Goal: Transaction & Acquisition: Purchase product/service

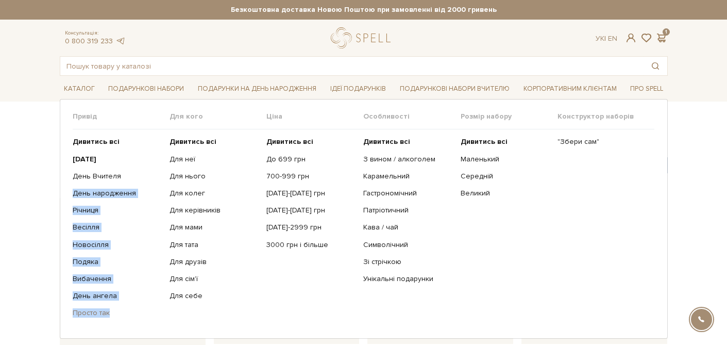
drag, startPoint x: 62, startPoint y: 192, endPoint x: 120, endPoint y: 309, distance: 131.2
click at [120, 309] on div "Привід Дивитись всі" at bounding box center [364, 218] width 608 height 239
copy ul "Lore ipsumdolor Sitamet Consect Adipiscin Elitse Doeiusmod Temp incidi ..."
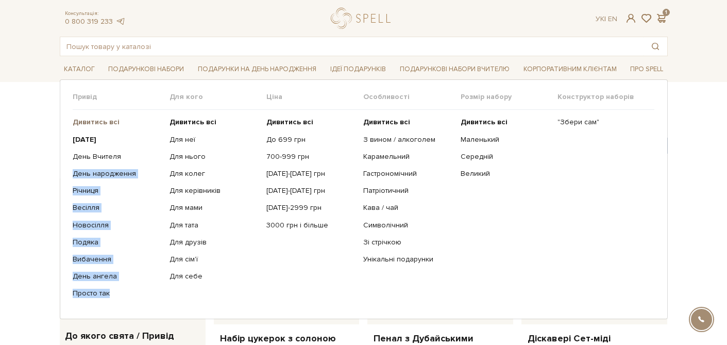
click at [105, 125] on b "Дивитись всі" at bounding box center [96, 122] width 47 height 9
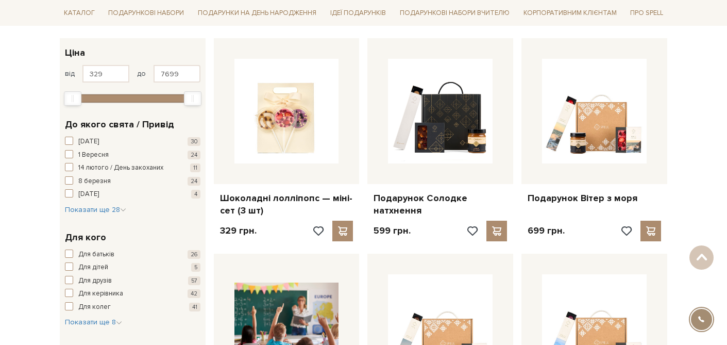
scroll to position [172, 0]
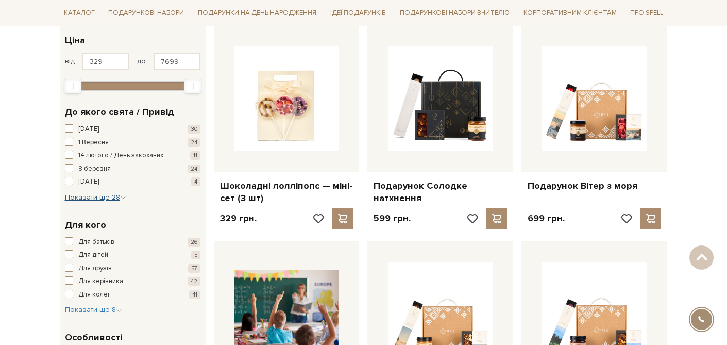
click at [113, 197] on span "Показати ще 28" at bounding box center [95, 197] width 61 height 9
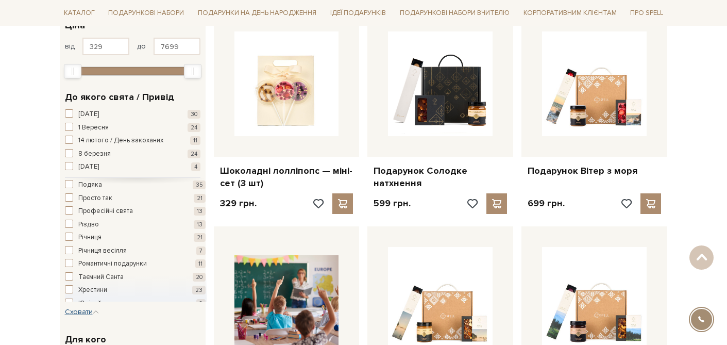
scroll to position [256, 0]
